Goal: Information Seeking & Learning: Learn about a topic

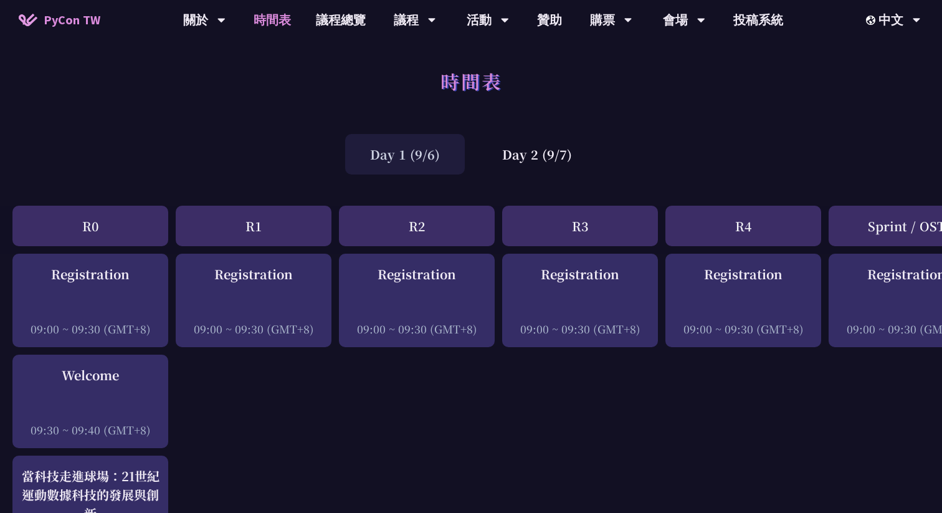
click at [88, 23] on span "PyCon TW" at bounding box center [72, 20] width 57 height 19
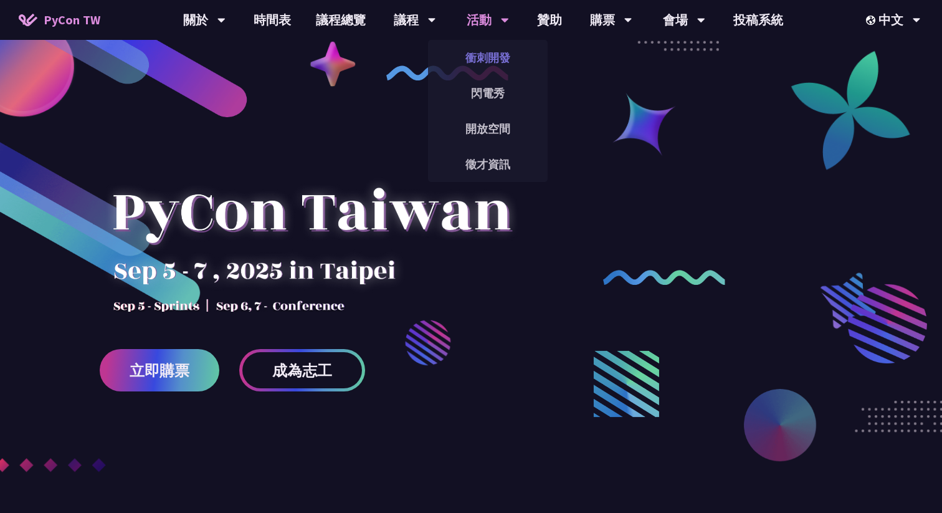
click at [490, 55] on link "衝刺開發" at bounding box center [488, 57] width 120 height 29
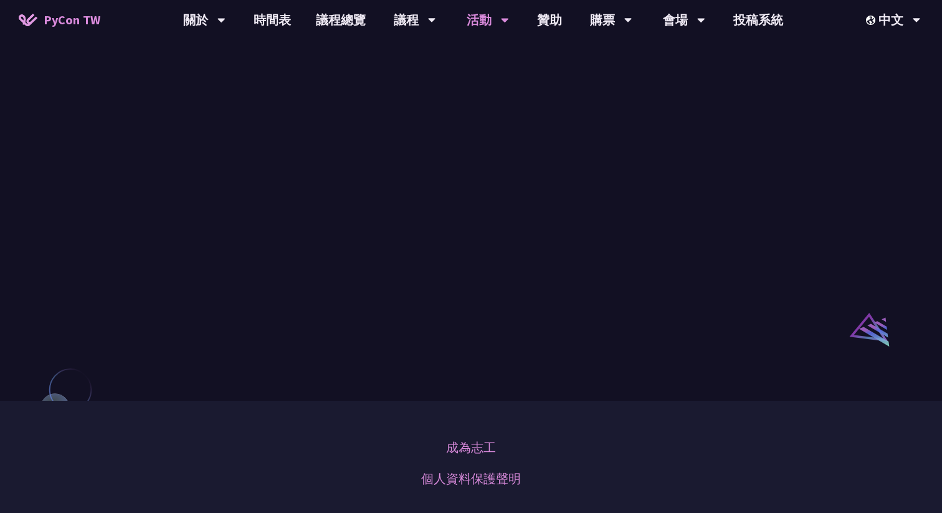
scroll to position [652, 0]
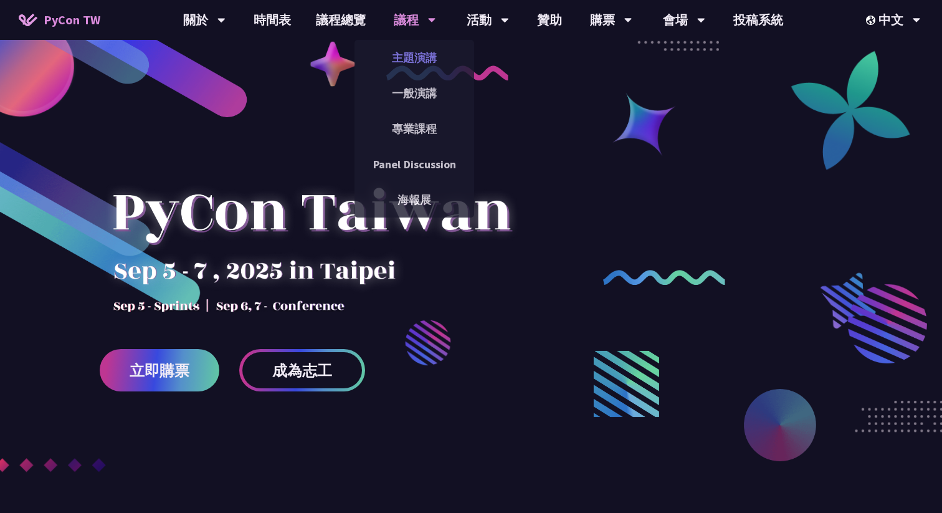
click at [404, 52] on link "主題演講" at bounding box center [415, 57] width 120 height 29
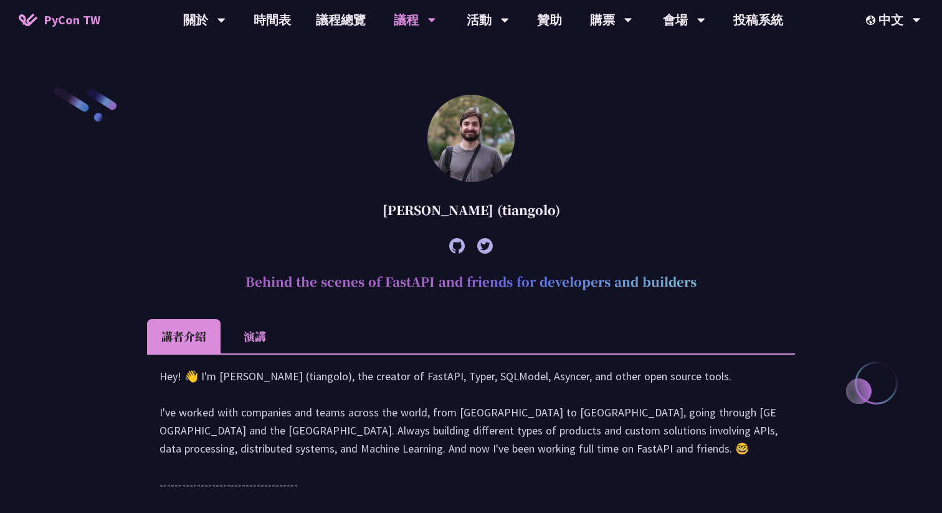
scroll to position [421, 0]
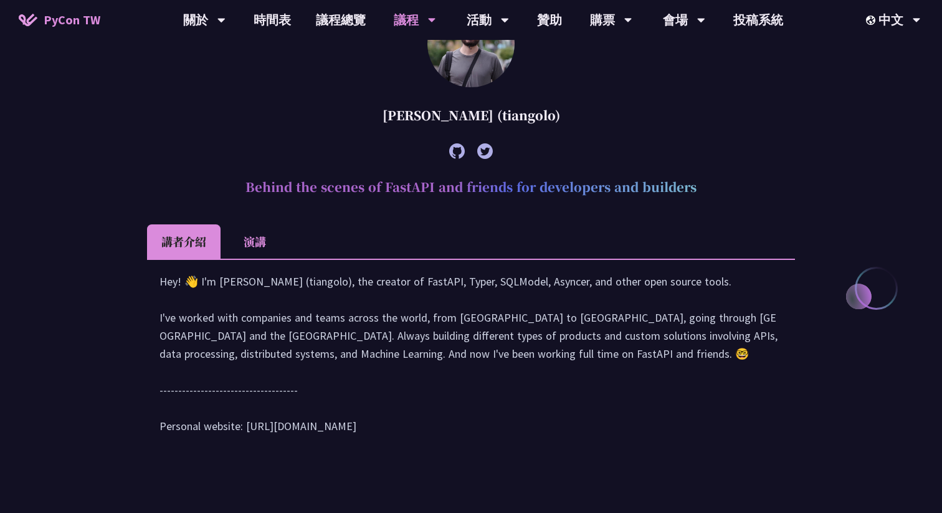
click at [252, 242] on li "演講" at bounding box center [255, 241] width 69 height 34
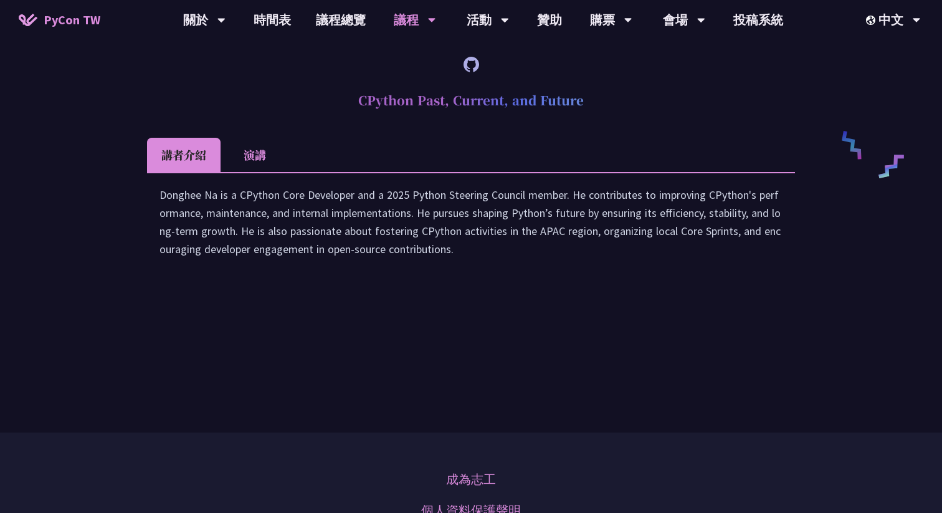
scroll to position [2186, 0]
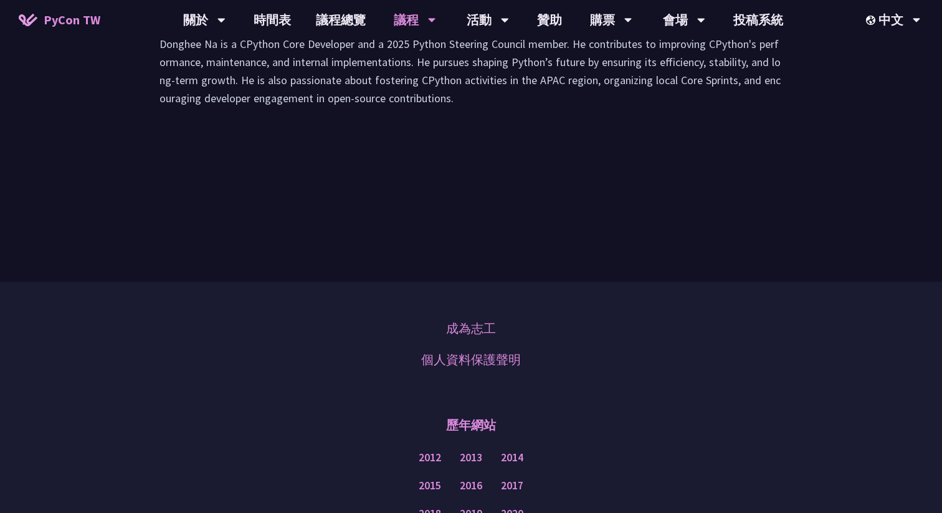
click at [252, 21] on li "演講" at bounding box center [255, 4] width 69 height 34
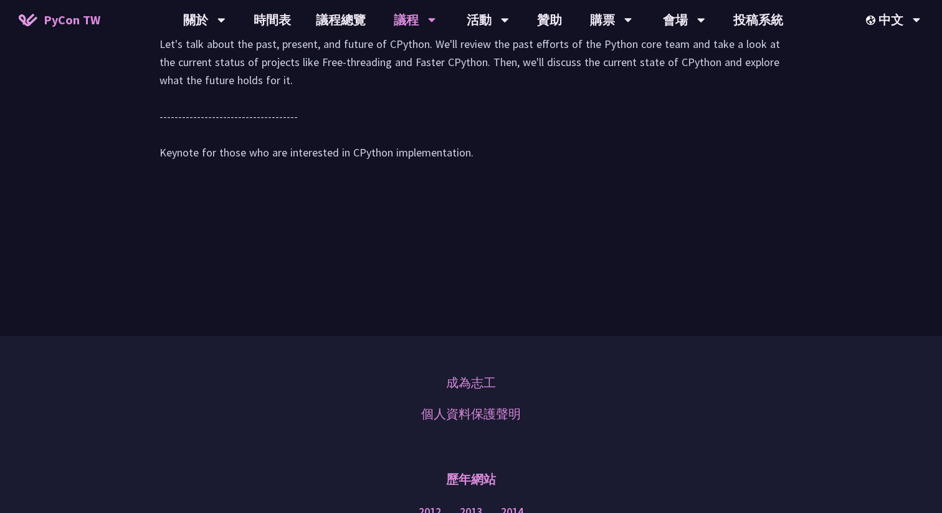
click at [193, 21] on li "講者介紹" at bounding box center [184, 4] width 74 height 34
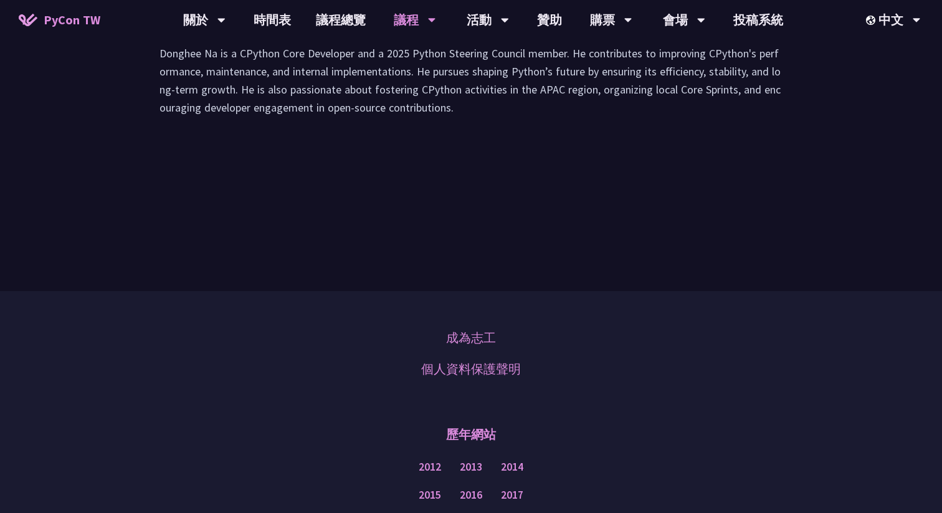
scroll to position [1977, 0]
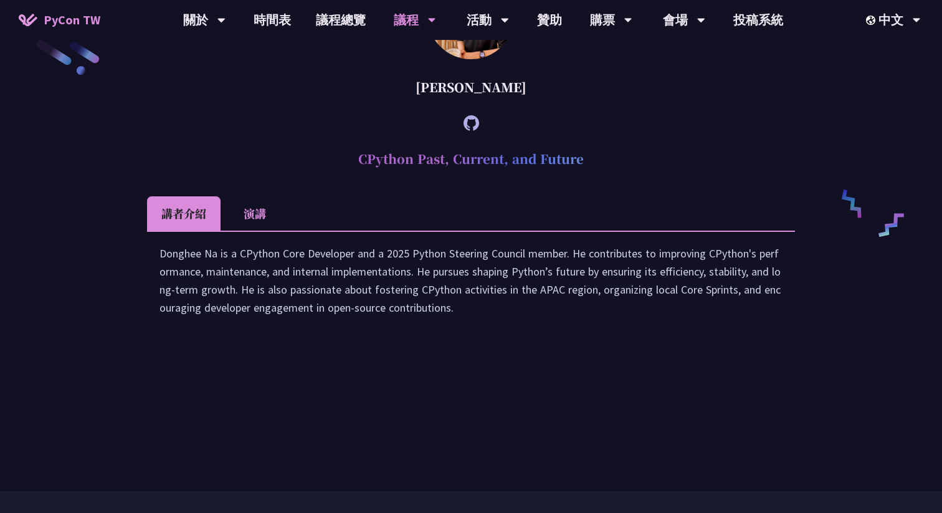
click at [251, 231] on li "演講" at bounding box center [255, 213] width 69 height 34
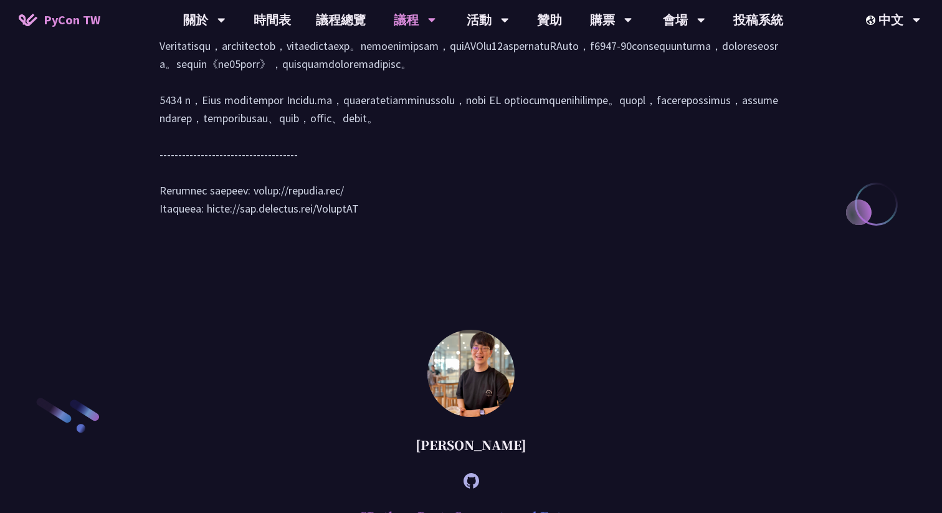
scroll to position [1449, 0]
